Goal: Information Seeking & Learning: Learn about a topic

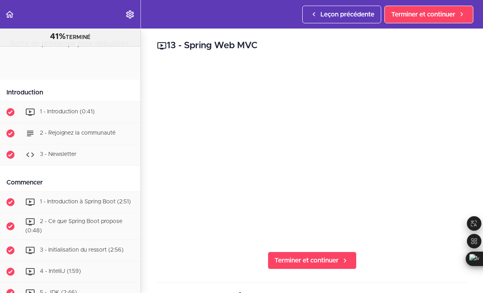
scroll to position [417, 0]
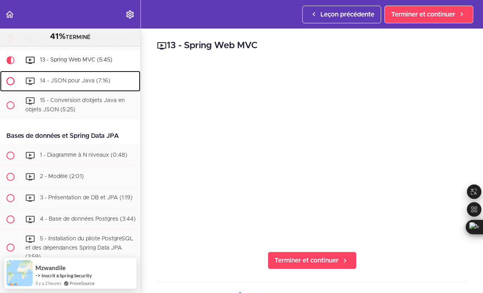
click at [70, 84] on div "14 - JSON pour Java (7:16)" at bounding box center [81, 81] width 120 height 18
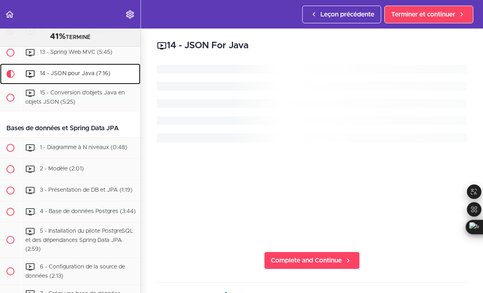
click at [73, 79] on link "14 - JSON pour Java (7:16)" at bounding box center [70, 74] width 140 height 21
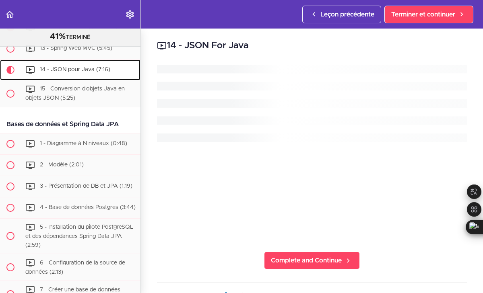
click at [72, 71] on font "14 - JSON pour Java (7:16)" at bounding box center [75, 70] width 70 height 6
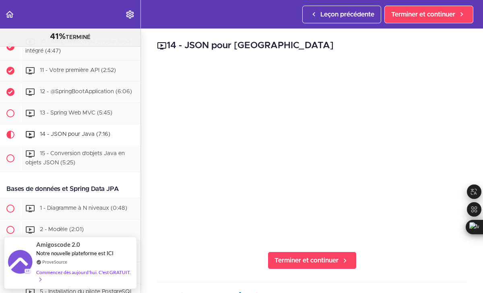
scroll to position [368, 0]
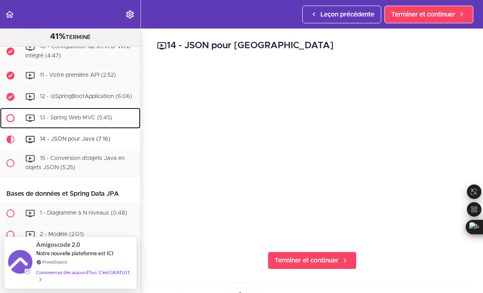
click at [68, 114] on div "13 - Spring Web MVC (5:45)" at bounding box center [81, 118] width 120 height 18
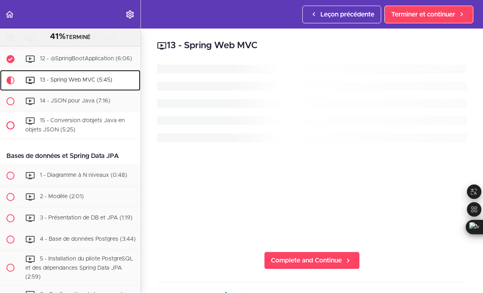
scroll to position [417, 0]
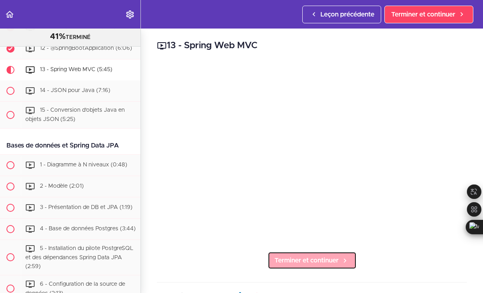
click at [314, 263] on font "Terminer et continuer" at bounding box center [306, 261] width 64 height 6
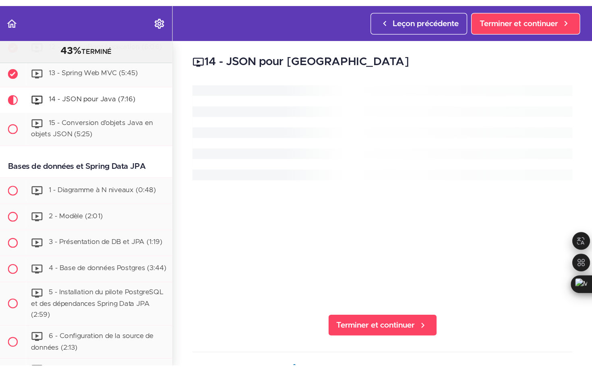
scroll to position [438, 0]
